Goal: Find contact information: Find contact information

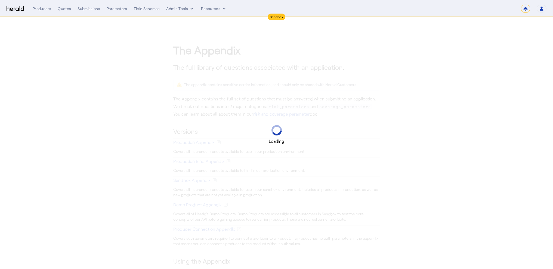
select select "*******"
select select "pfm_2v8p_herald_api"
select select "*******"
select select "pfm_2v8p_herald_api"
select select "*******"
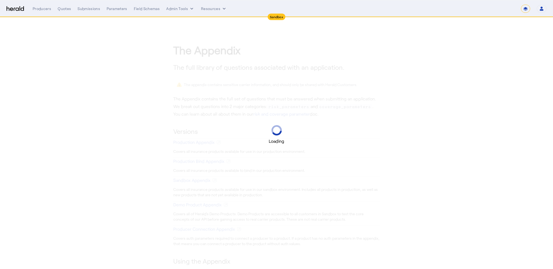
select select "pfm_2v8p_herald_api"
select select "*******"
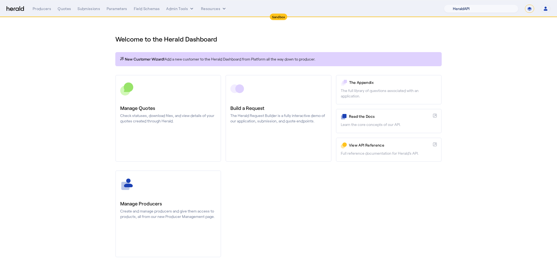
click at [484, 5] on select "1Fort Acrisure Acturis Affinity Advisors Affinity Risk Agentero AmWins Anzen Ao…" at bounding box center [481, 9] width 74 height 8
click at [457, 5] on select "1Fort Acrisure Acturis Affinity Advisors Affinity Risk Agentero AmWins Anzen Ao…" at bounding box center [481, 9] width 74 height 8
click at [85, 8] on div "You are now impersonating the Babbix platform." at bounding box center [278, 136] width 557 height 273
click at [81, 11] on div "Submissions" at bounding box center [88, 8] width 23 height 5
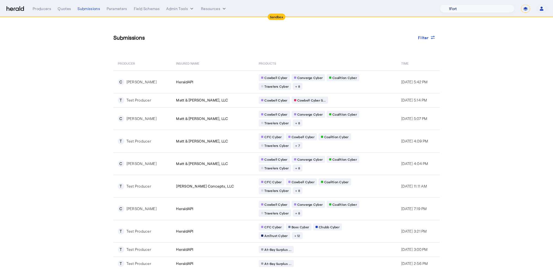
click at [498, 6] on select "1Fort Acrisure Acturis Affinity Advisors Affinity Risk Agentero AmWins Anzen Ao…" at bounding box center [476, 9] width 74 height 8
click at [457, 5] on select "1Fort Acrisure Acturis Affinity Advisors Affinity Risk Agentero AmWins Anzen Ao…" at bounding box center [476, 9] width 74 height 8
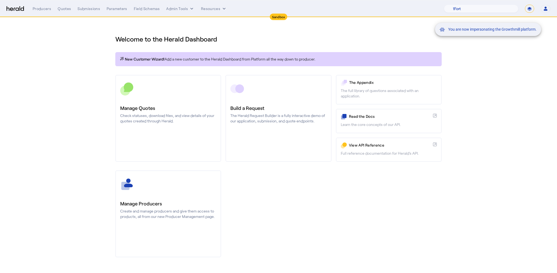
click at [44, 48] on section "Welcome to the Herald Dashboard New Customer Wizard! Add a new customer to the …" at bounding box center [278, 142] width 557 height 251
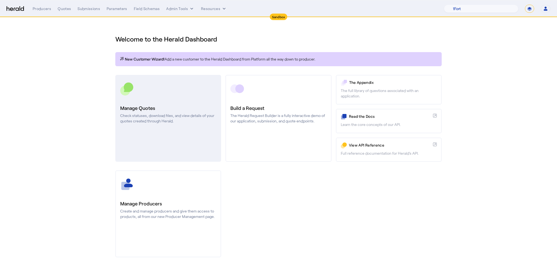
click at [171, 108] on h3 "Manage Quotes" at bounding box center [168, 108] width 96 height 8
click at [161, 106] on h3 "Manage Quotes" at bounding box center [168, 108] width 96 height 8
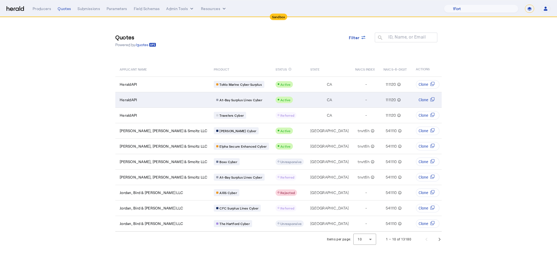
drag, startPoint x: 167, startPoint y: 105, endPoint x: 170, endPoint y: 102, distance: 4.6
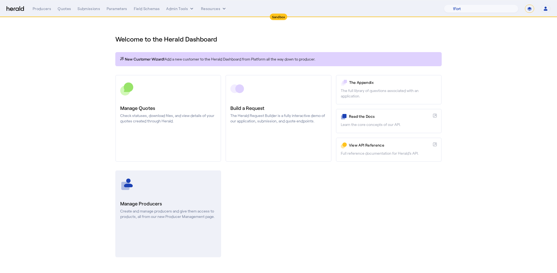
click at [174, 234] on link "Manage Producers Create and manage producers and give them access to products, …" at bounding box center [168, 214] width 106 height 87
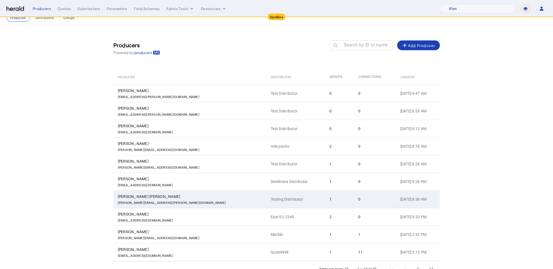
scroll to position [26, 0]
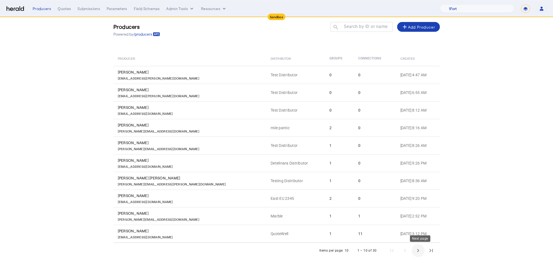
click at [416, 249] on span "Next page" at bounding box center [417, 250] width 13 height 13
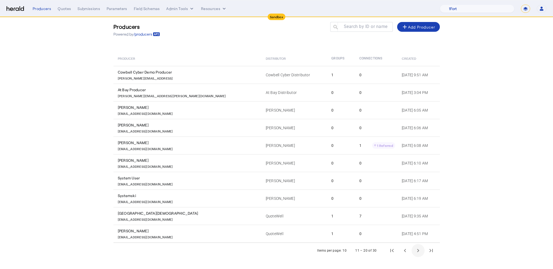
click at [416, 249] on span "Next page" at bounding box center [417, 250] width 13 height 13
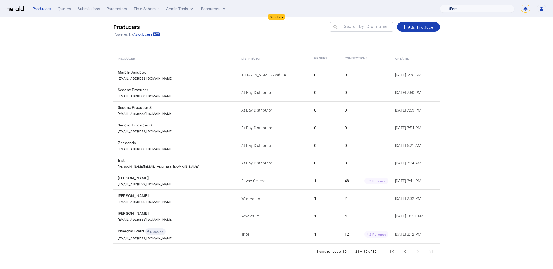
click at [483, 7] on select "1Fort Acrisure Acturis Affinity Advisors Affinity Risk Agentero AmWins Anzen Ao…" at bounding box center [476, 9] width 74 height 8
select select "pfm_het1_herald_envoy"
click at [453, 5] on select "1Fort Acrisure Acturis Affinity Advisors Affinity Risk Agentero AmWins Anzen Ao…" at bounding box center [476, 9] width 74 height 8
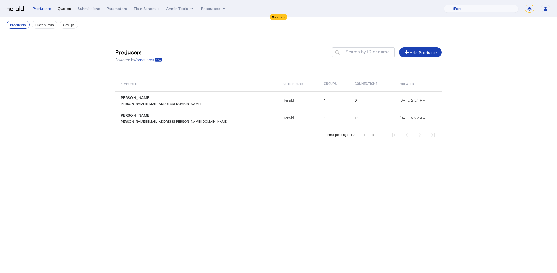
click at [67, 11] on div "Quotes" at bounding box center [64, 8] width 13 height 5
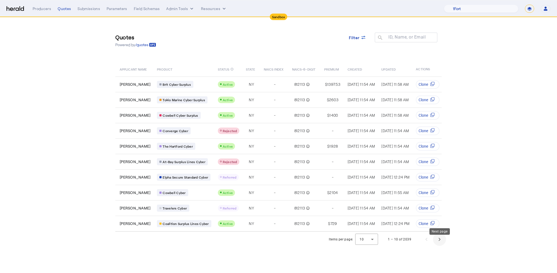
click at [437, 242] on span "Next page" at bounding box center [439, 239] width 13 height 13
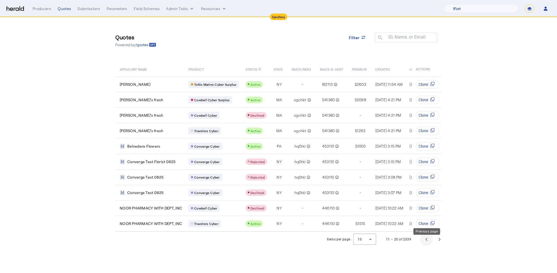
click at [425, 245] on span "Previous page" at bounding box center [426, 239] width 13 height 13
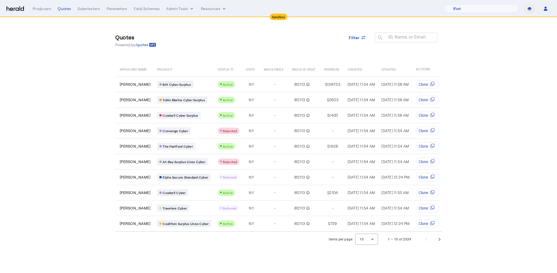
click at [493, 70] on section "Quotes Powered by /quotes Filter ID, Name, or Email search APPLICANT NAME PRODU…" at bounding box center [278, 132] width 557 height 230
click at [528, 10] on select "**********" at bounding box center [529, 9] width 9 height 8
click at [545, 10] on icon "button" at bounding box center [545, 10] width 4 height 2
click at [489, 18] on div at bounding box center [278, 136] width 557 height 273
click at [47, 10] on div "Producers" at bounding box center [42, 8] width 18 height 5
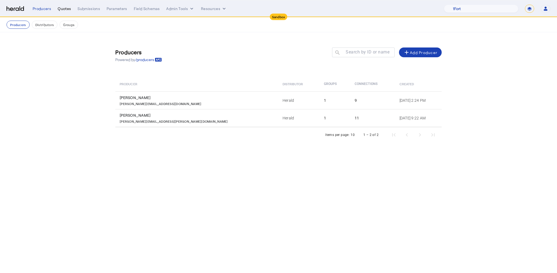
click at [64, 10] on div "Quotes" at bounding box center [64, 8] width 13 height 5
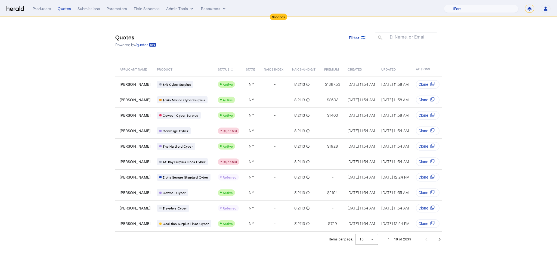
click at [26, 8] on div "Menu Producers Quotes Submissions Parameters Field Schemas Admin Tools Resource…" at bounding box center [279, 9] width 544 height 8
click at [21, 9] on img at bounding box center [15, 8] width 17 height 5
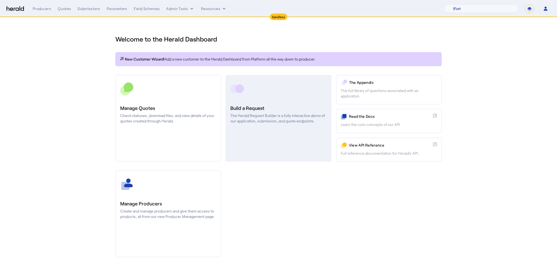
click at [242, 108] on h3 "Build a Request" at bounding box center [278, 108] width 96 height 8
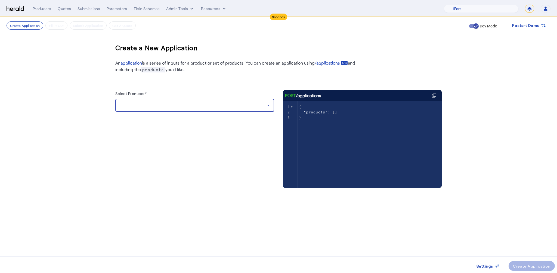
click at [187, 107] on div at bounding box center [193, 105] width 147 height 7
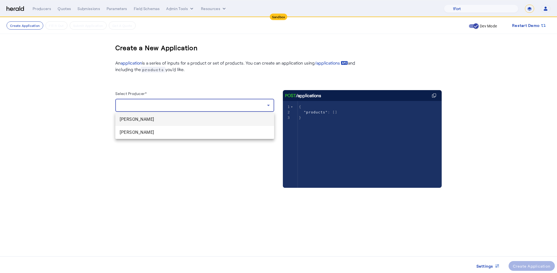
click at [197, 123] on mat-option "[PERSON_NAME]" at bounding box center [194, 119] width 159 height 13
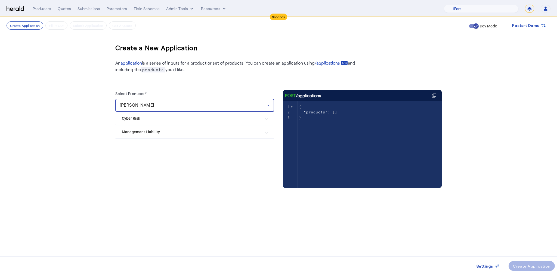
click at [197, 99] on div "[PERSON_NAME]" at bounding box center [195, 105] width 150 height 13
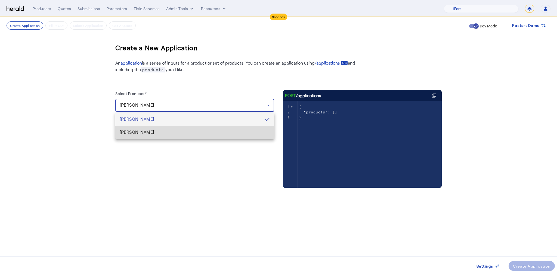
click at [165, 132] on span "[PERSON_NAME]" at bounding box center [195, 132] width 150 height 7
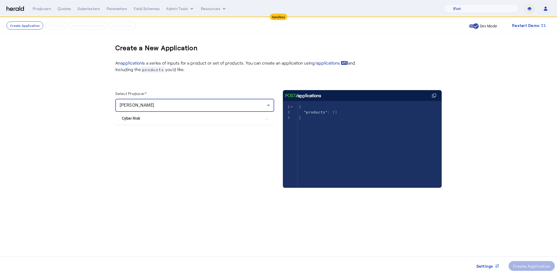
click at [183, 123] on mat-expansion-panel-header "Cyber Risk" at bounding box center [194, 118] width 159 height 13
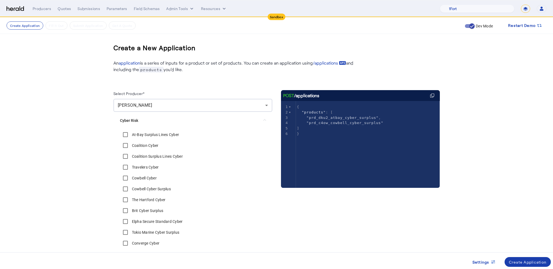
click at [512, 261] on div "Create Application" at bounding box center [528, 263] width 38 height 6
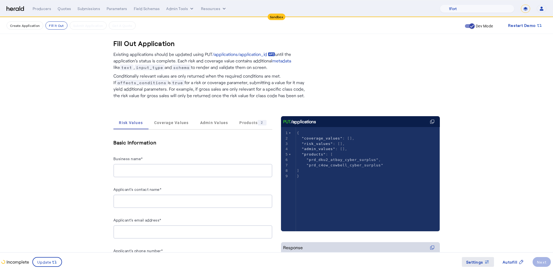
click at [484, 263] on icon at bounding box center [486, 262] width 5 height 5
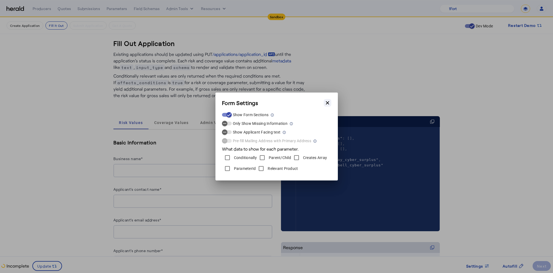
click at [323, 104] on button "Close modal" at bounding box center [327, 103] width 8 height 8
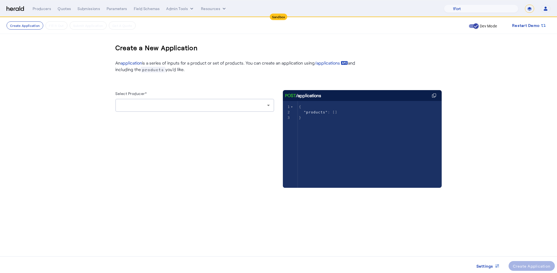
drag, startPoint x: 71, startPoint y: 41, endPoint x: 75, endPoint y: 43, distance: 4.3
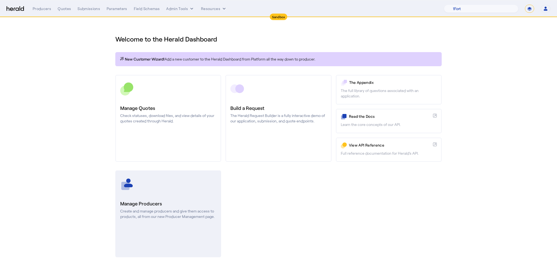
click at [183, 220] on link "Manage Producers Create and manage producers and give them access to products, …" at bounding box center [168, 214] width 106 height 87
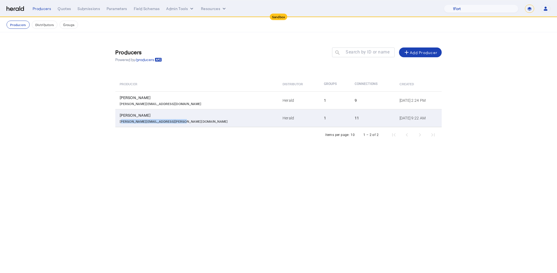
drag, startPoint x: 180, startPoint y: 122, endPoint x: 120, endPoint y: 122, distance: 59.5
click at [120, 122] on div "[PERSON_NAME][EMAIL_ADDRESS][PERSON_NAME][DOMAIN_NAME]" at bounding box center [198, 120] width 156 height 5
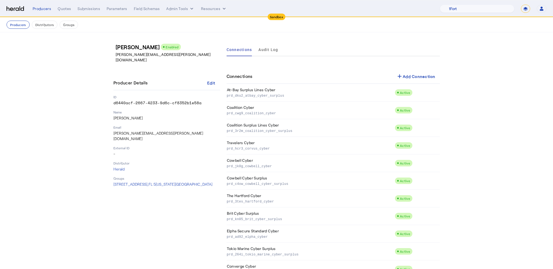
click at [130, 131] on p "[PERSON_NAME][EMAIL_ADDRESS][PERSON_NAME][DOMAIN_NAME]" at bounding box center [166, 136] width 107 height 11
copy p "[PERSON_NAME][EMAIL_ADDRESS][PERSON_NAME][DOMAIN_NAME]"
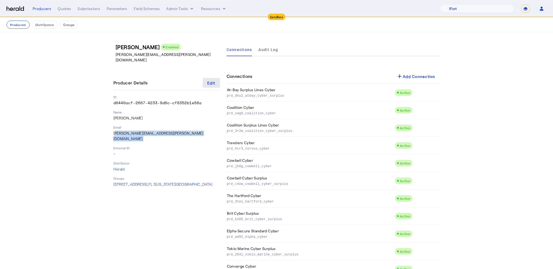
click at [210, 80] on div "Edit" at bounding box center [211, 83] width 8 height 6
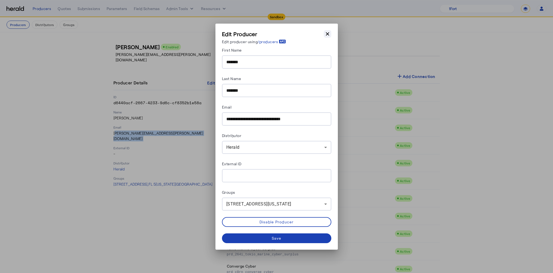
click at [327, 36] on icon "button" at bounding box center [327, 33] width 5 height 5
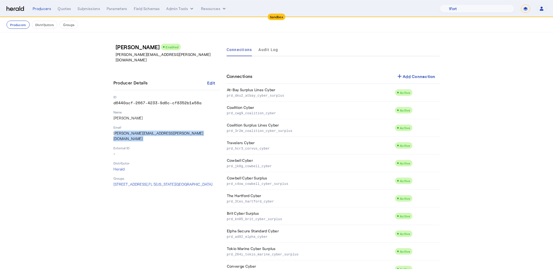
copy p "[PERSON_NAME][EMAIL_ADDRESS][PERSON_NAME][DOMAIN_NAME]"
click at [509, 109] on section "[PERSON_NAME] Enabled [PERSON_NAME][EMAIL_ADDRESS][PERSON_NAME][DOMAIN_NAME] Pr…" at bounding box center [276, 160] width 553 height 257
click at [541, 10] on icon "button" at bounding box center [541, 10] width 4 height 2
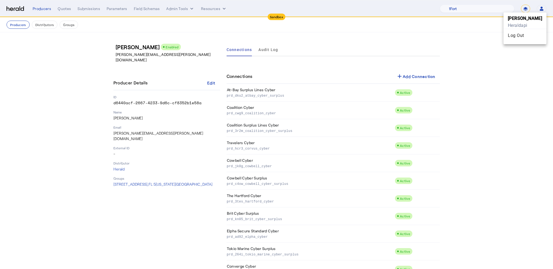
click at [482, 33] on div at bounding box center [276, 134] width 553 height 269
